Goal: Task Accomplishment & Management: Manage account settings

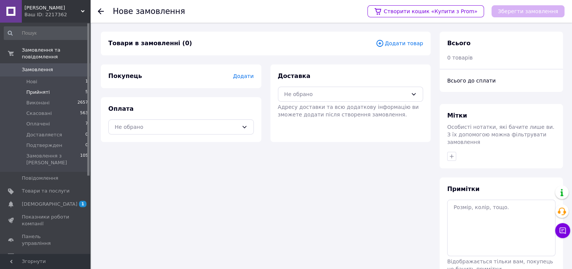
click at [51, 87] on li "Прийняті 5" at bounding box center [46, 92] width 93 height 11
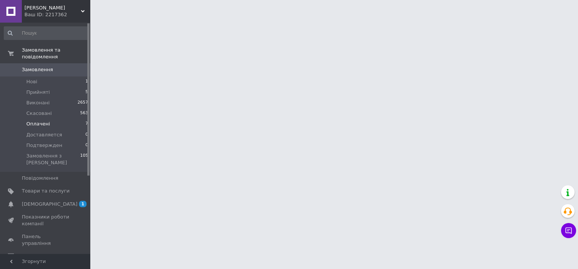
click at [43, 120] on span "Оплачені" at bounding box center [38, 123] width 24 height 7
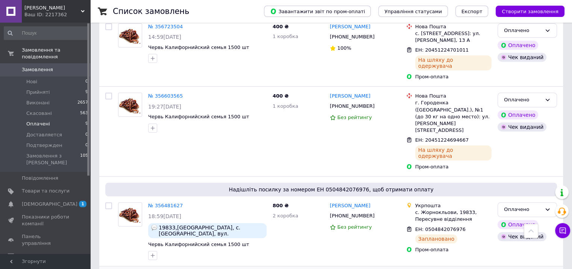
scroll to position [38, 0]
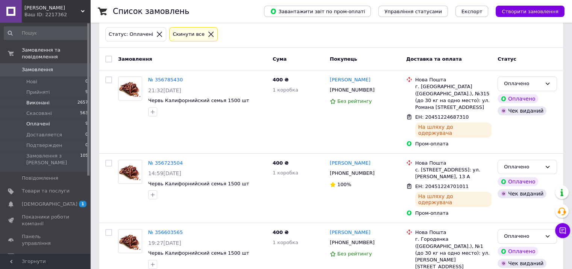
click at [42, 99] on span "Виконані" at bounding box center [37, 102] width 23 height 7
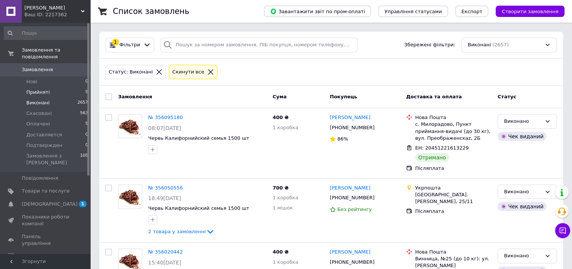
click at [37, 89] on span "Прийняті" at bounding box center [37, 92] width 23 height 7
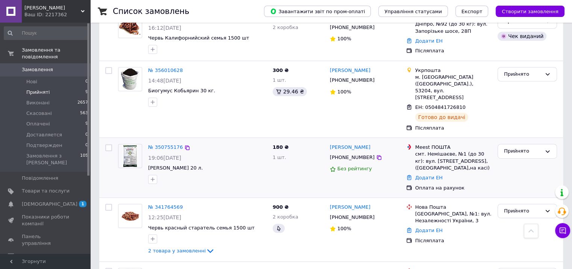
scroll to position [389, 0]
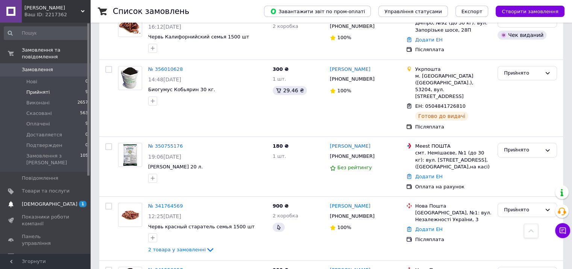
click at [39, 201] on span "[DEMOGRAPHIC_DATA]" at bounding box center [50, 204] width 56 height 7
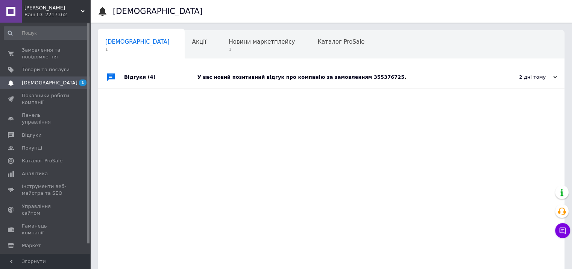
click at [360, 76] on div "У вас новий позитивний відгук про компанію за замовленням 355376725." at bounding box center [340, 77] width 284 height 7
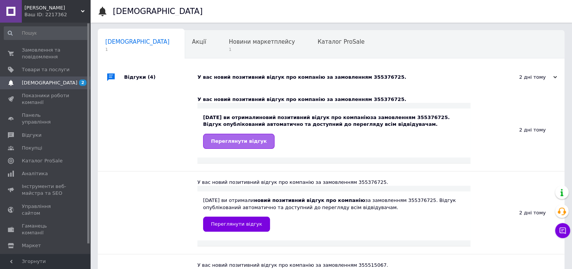
click at [235, 141] on span "Переглянути відгук" at bounding box center [239, 141] width 56 height 6
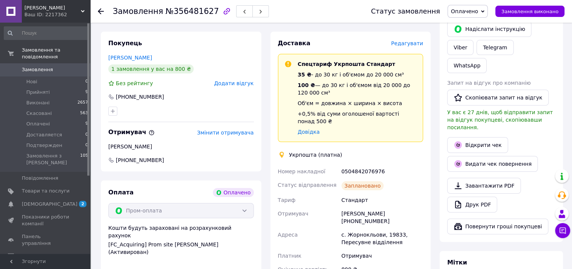
scroll to position [151, 0]
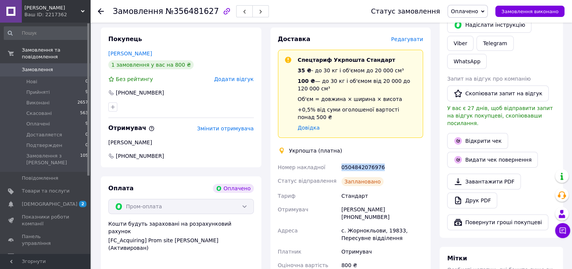
drag, startPoint x: 338, startPoint y: 161, endPoint x: 383, endPoint y: 164, distance: 45.3
click at [383, 164] on div "Номер накладної 0504842076976 Статус відправлення Заплановано Тариф Стандарт От…" at bounding box center [351, 222] width 149 height 125
copy div "Номер накладної 0504842076976"
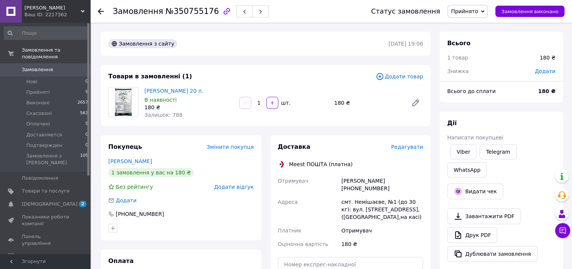
click at [485, 12] on icon at bounding box center [482, 11] width 3 height 3
click at [477, 37] on li "Скасовано" at bounding box center [469, 37] width 43 height 11
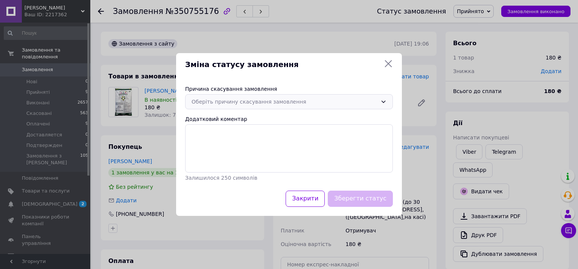
click at [278, 102] on div "Оберіть причину скасування замовлення" at bounding box center [285, 101] width 186 height 8
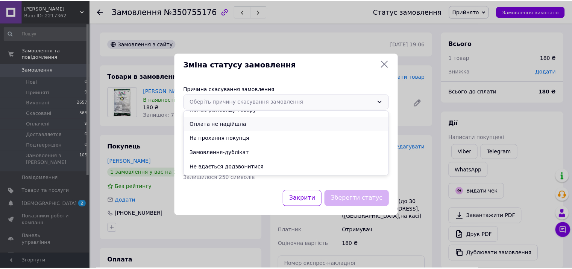
scroll to position [35, 0]
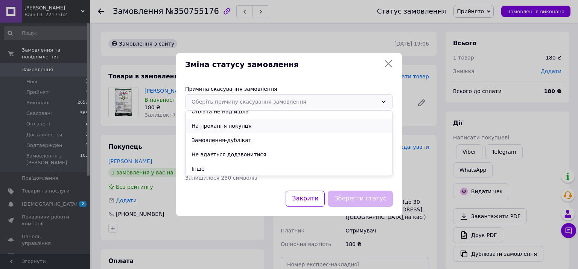
click at [231, 126] on li "На прохання покупця" at bounding box center [288, 126] width 207 height 14
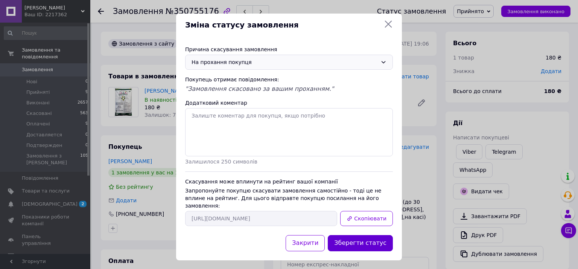
click at [366, 237] on button "Зберегти статус" at bounding box center [360, 243] width 65 height 16
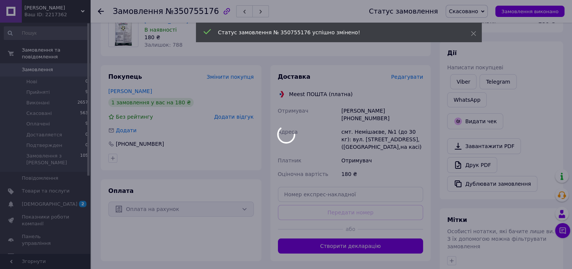
scroll to position [113, 0]
